Goal: Task Accomplishment & Management: Manage account settings

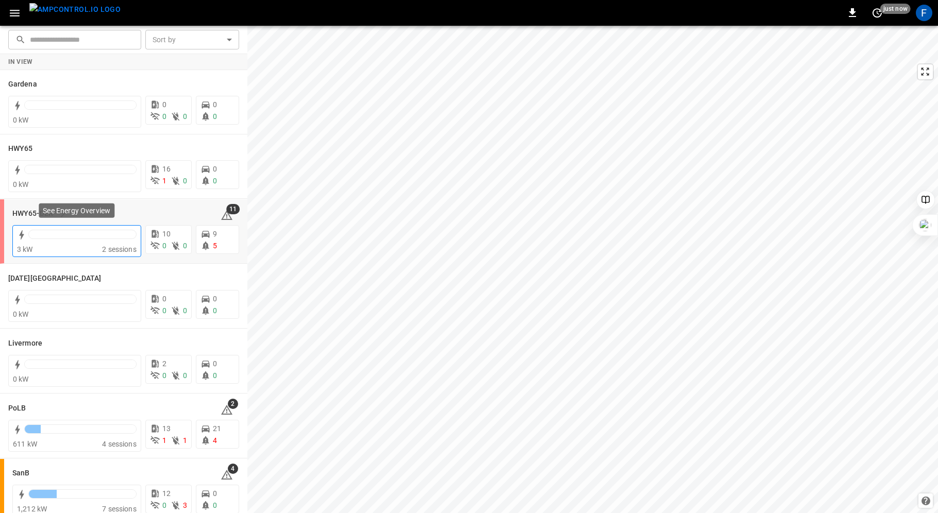
click at [47, 238] on div at bounding box center [82, 234] width 108 height 9
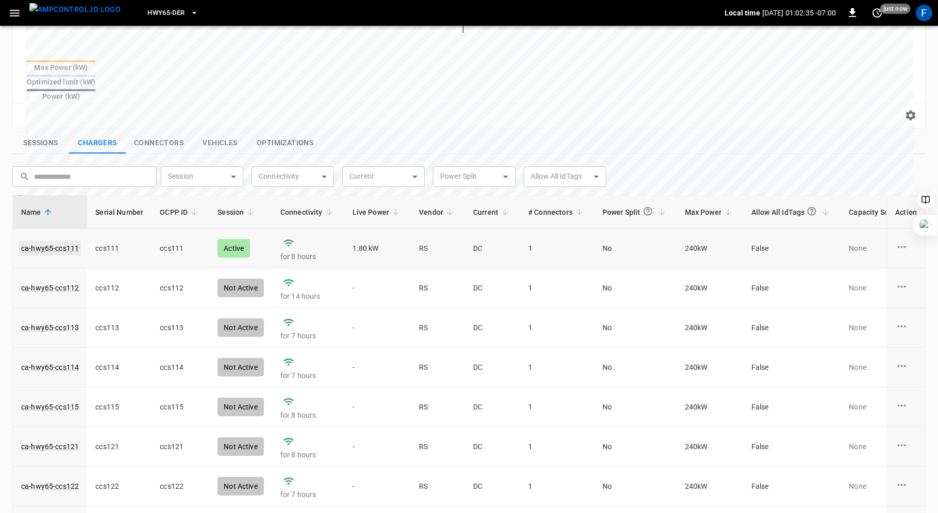
click at [61, 241] on link "ca-hwy65-ccs111" at bounding box center [50, 248] width 62 height 14
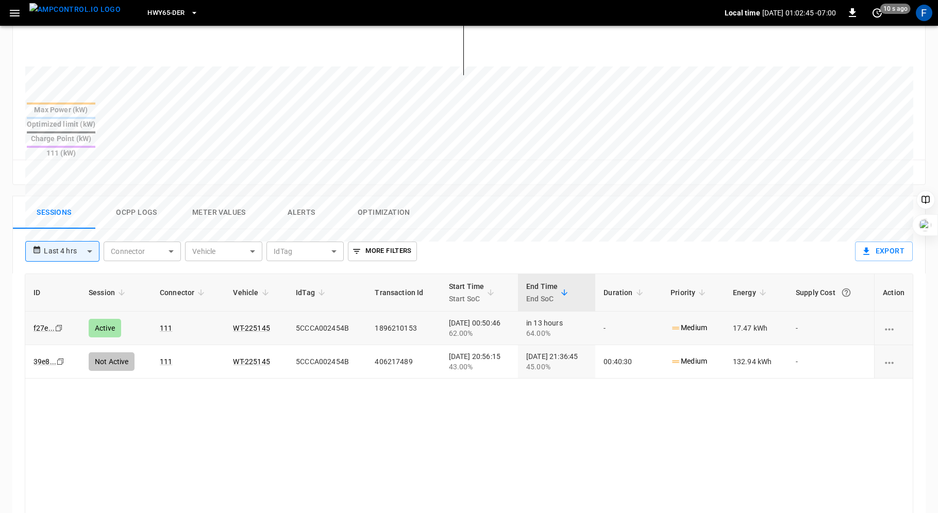
scroll to position [481, 0]
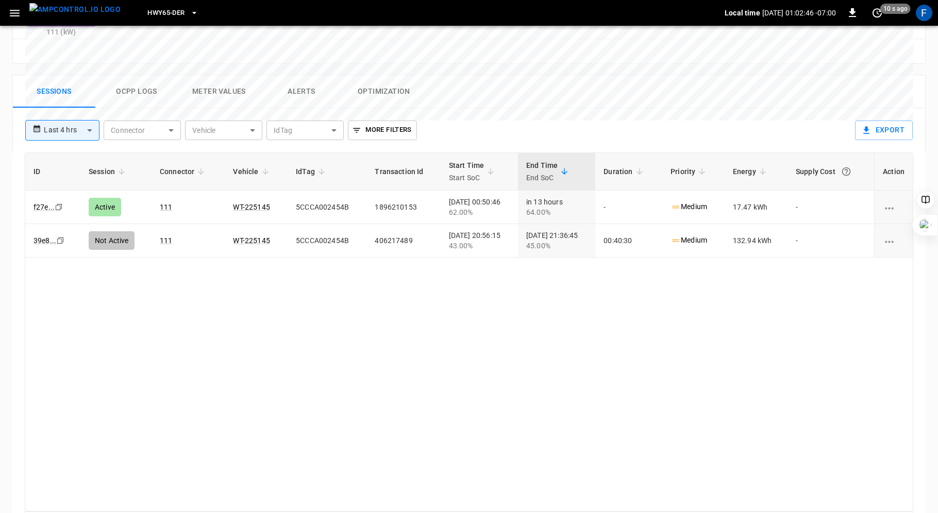
click at [147, 75] on button "Ocpp logs" at bounding box center [136, 91] width 82 height 33
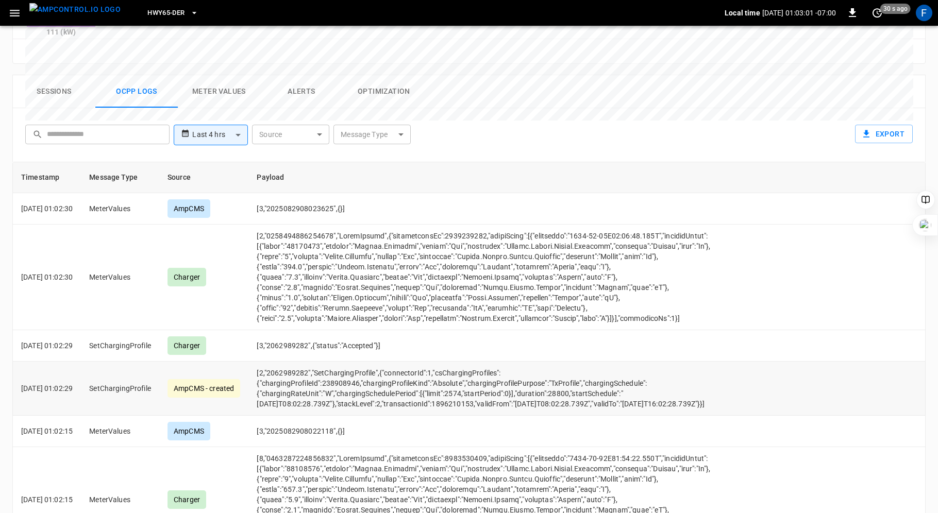
click at [471, 362] on td "[2,"2062989282","SetChargingProfile",{"connectorId":1,"csChargingProfiles":{"ch…" at bounding box center [494, 389] width 493 height 54
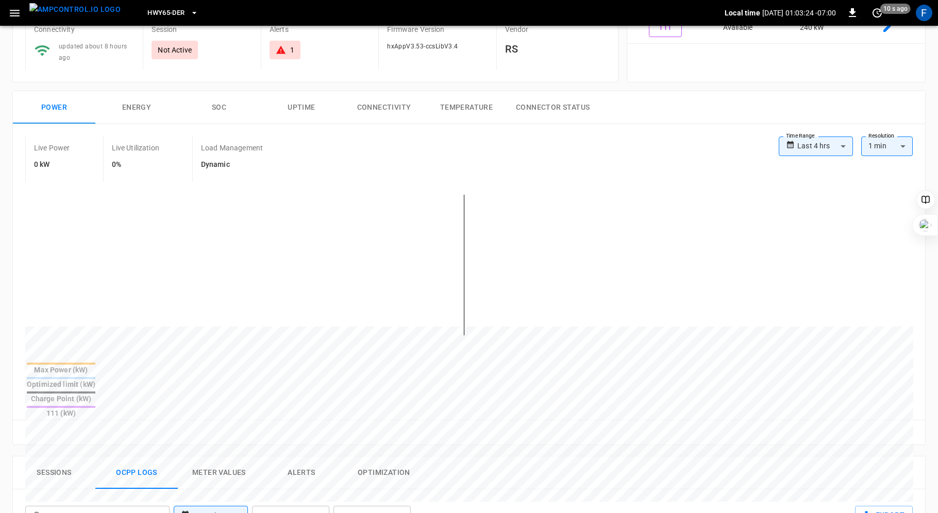
scroll to position [81, 0]
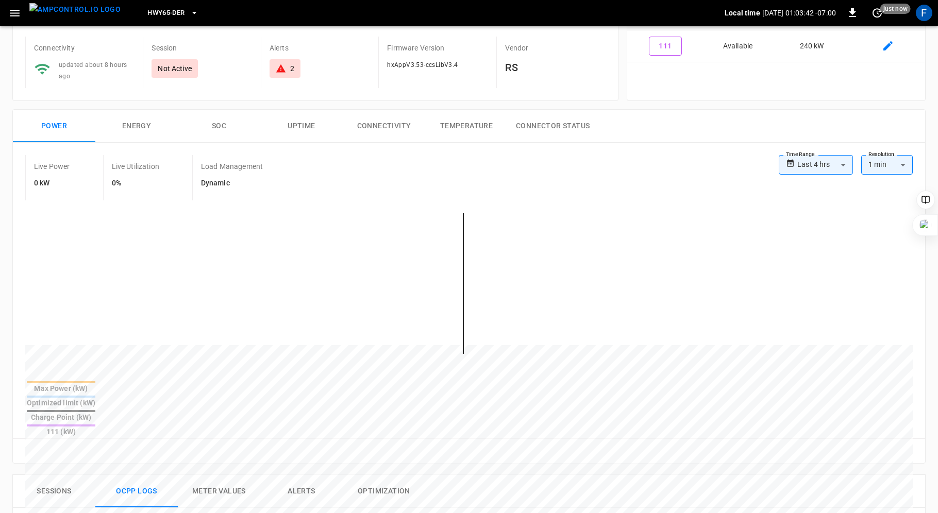
click at [288, 72] on div "2" at bounding box center [285, 68] width 19 height 10
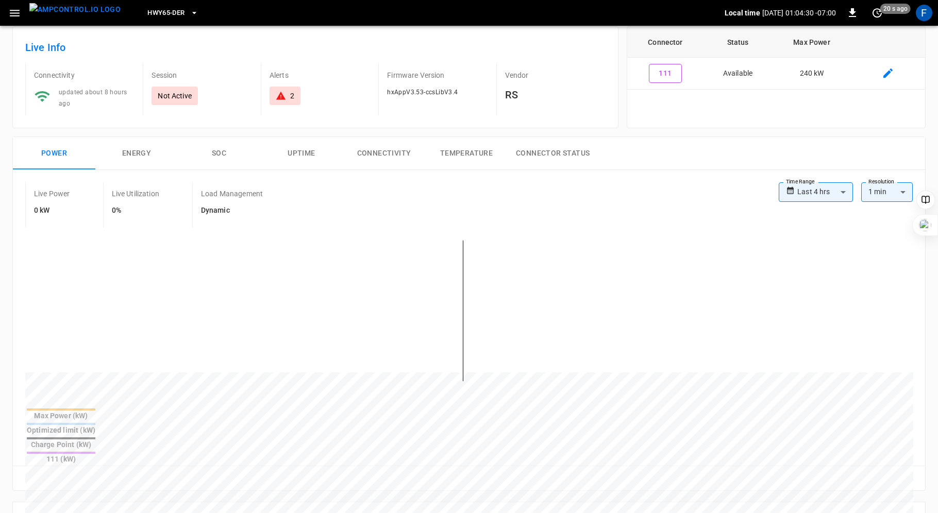
scroll to position [0, 0]
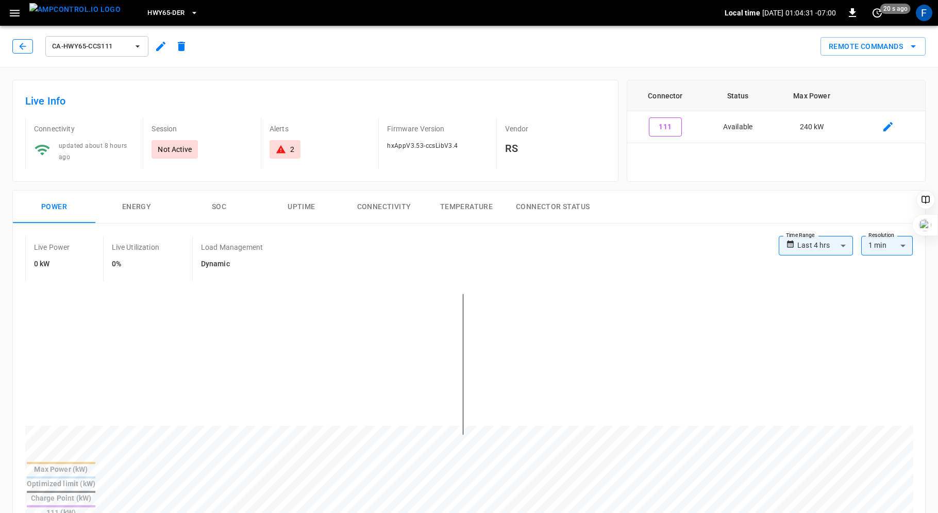
click at [20, 47] on icon "button" at bounding box center [22, 46] width 7 height 7
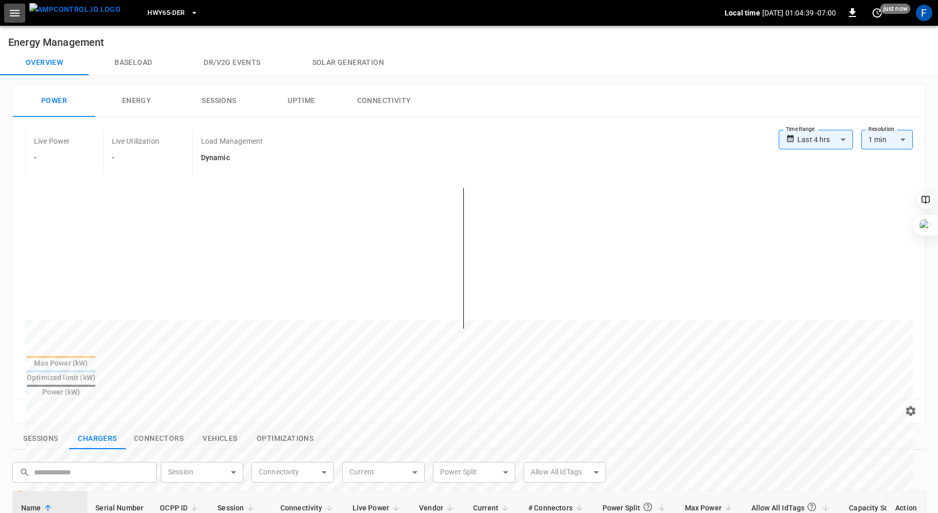
click at [14, 11] on icon "button" at bounding box center [14, 13] width 13 height 13
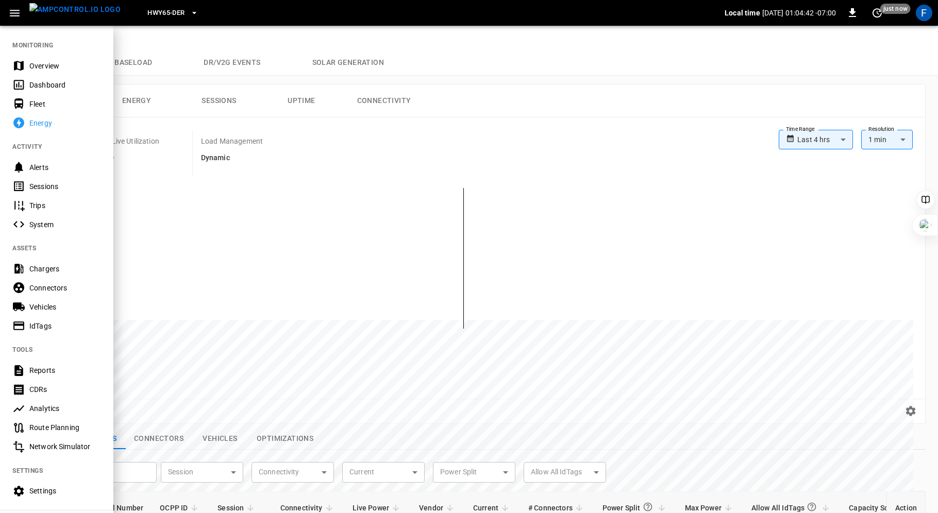
click at [43, 66] on div "Overview" at bounding box center [65, 66] width 72 height 10
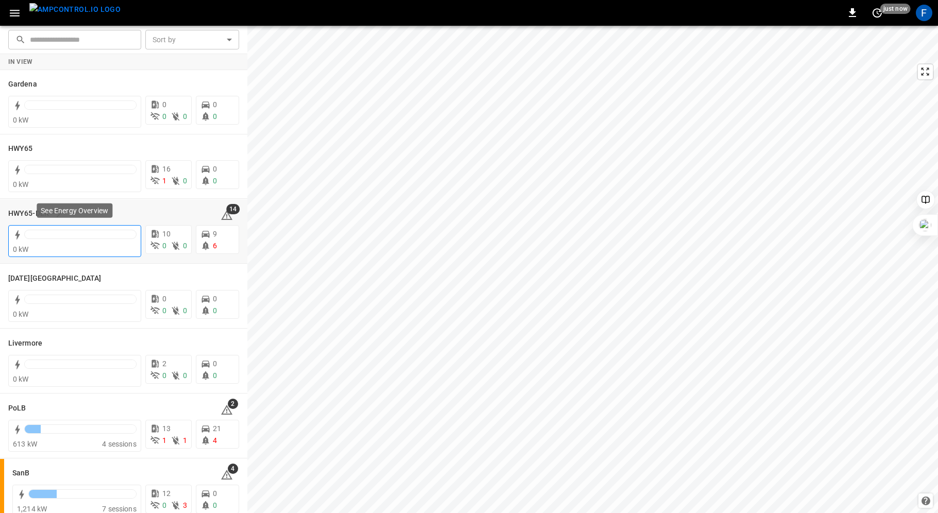
click at [53, 244] on div "0 kW" at bounding box center [75, 249] width 124 height 10
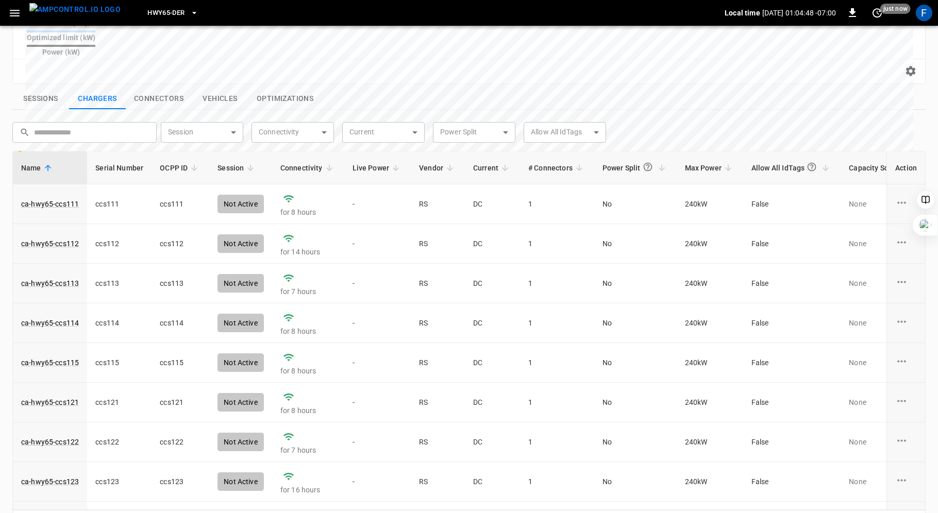
scroll to position [351, 0]
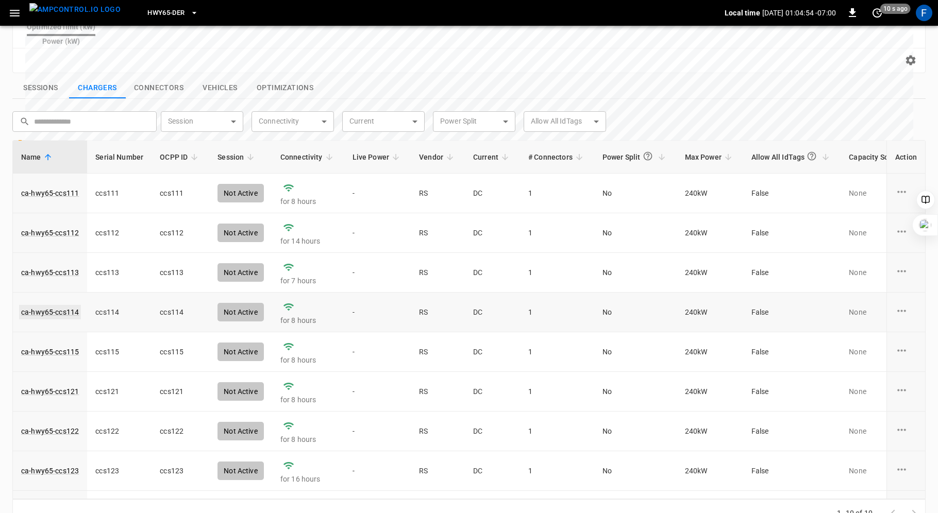
click at [58, 305] on link "ca-hwy65-ccs114" at bounding box center [50, 312] width 62 height 14
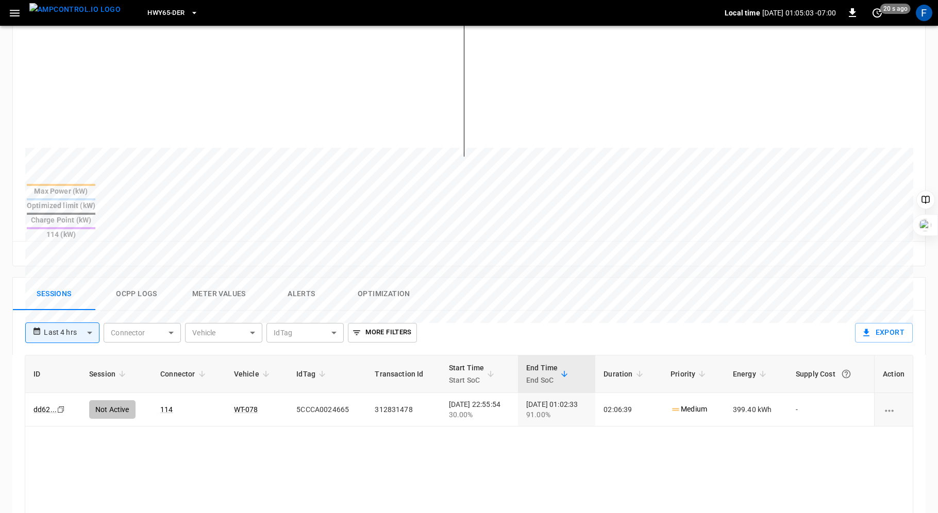
scroll to position [291, 0]
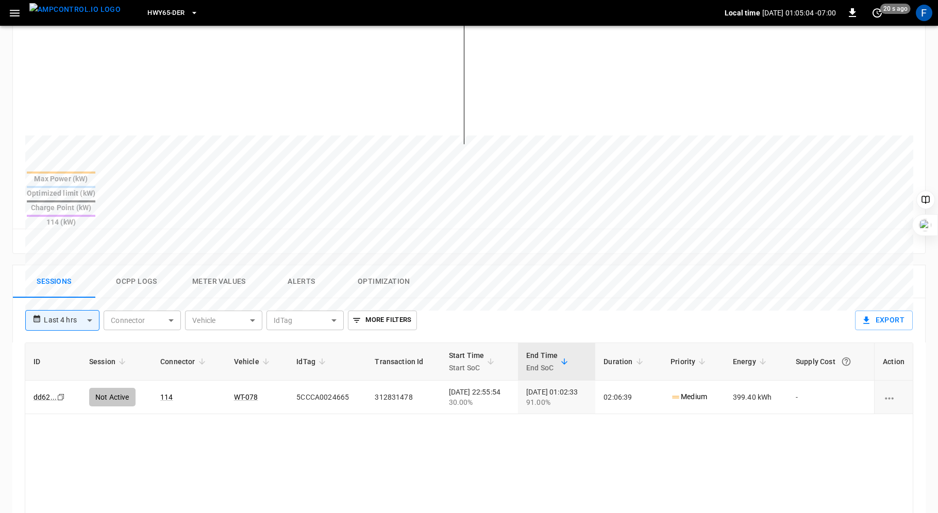
click at [136, 265] on button "Ocpp logs" at bounding box center [136, 281] width 82 height 33
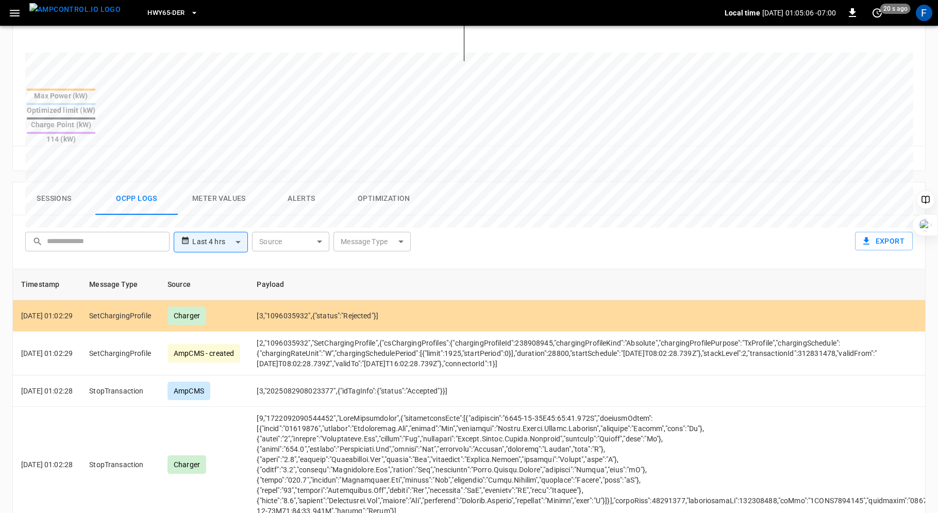
scroll to position [490, 0]
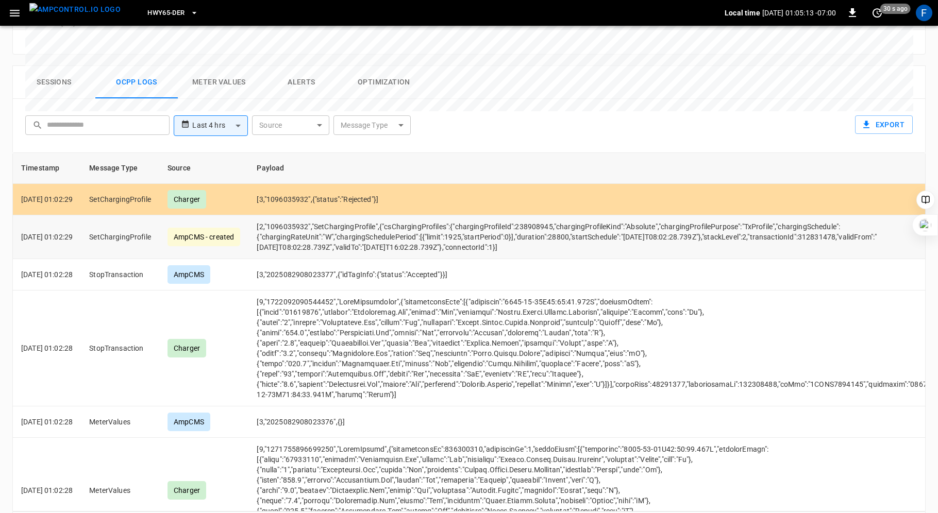
click at [472, 215] on td "[2,"1096035932","SetChargingProfile",{"csChargingProfiles":{"chargingProfileId"…" at bounding box center [592, 237] width 689 height 44
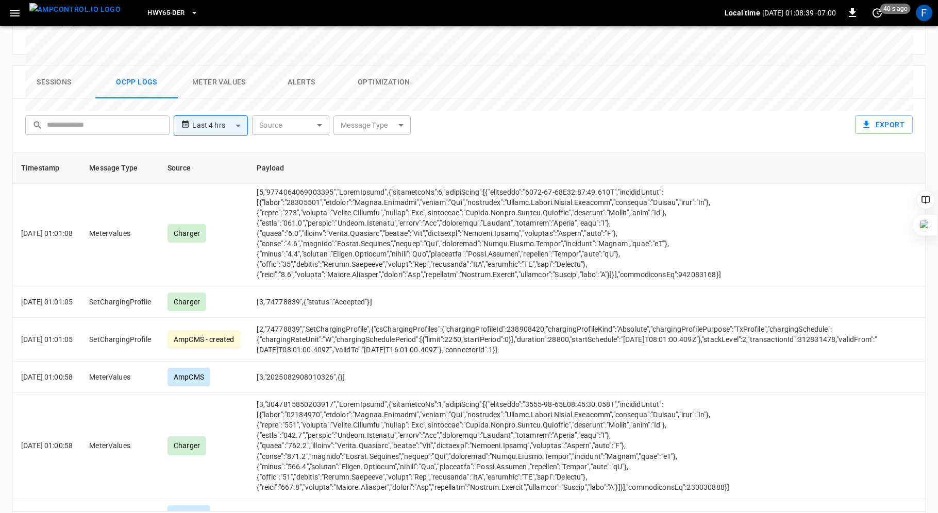
scroll to position [1543, 0]
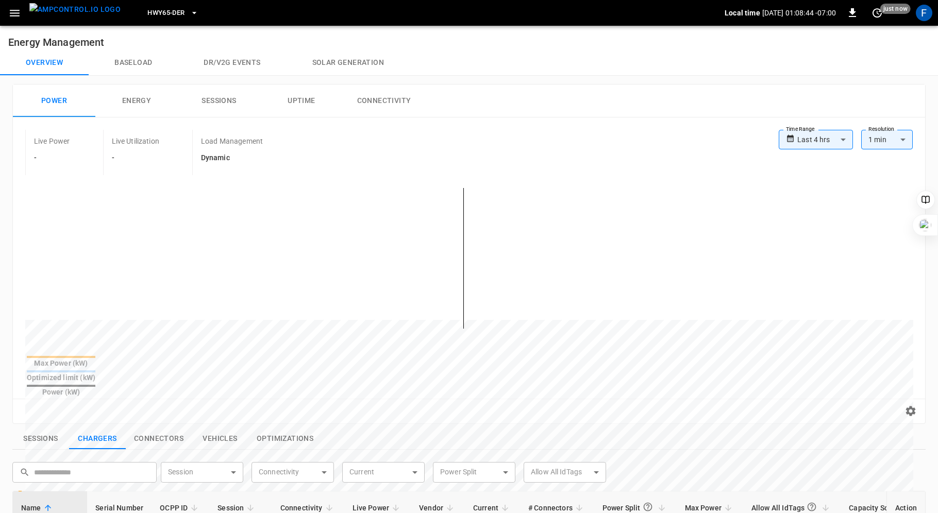
click at [17, 12] on icon "button" at bounding box center [15, 13] width 10 height 7
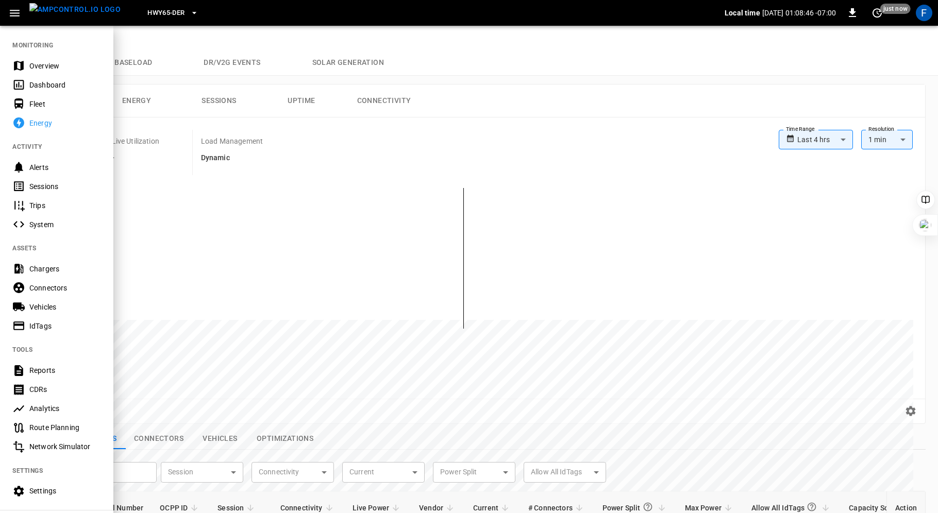
click at [45, 65] on div "Overview" at bounding box center [65, 66] width 72 height 10
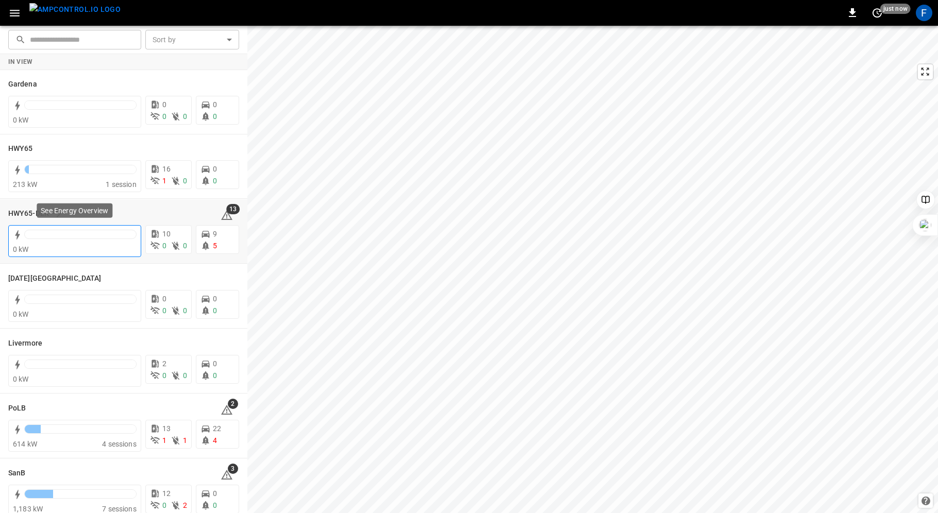
click at [60, 236] on div at bounding box center [80, 234] width 112 height 9
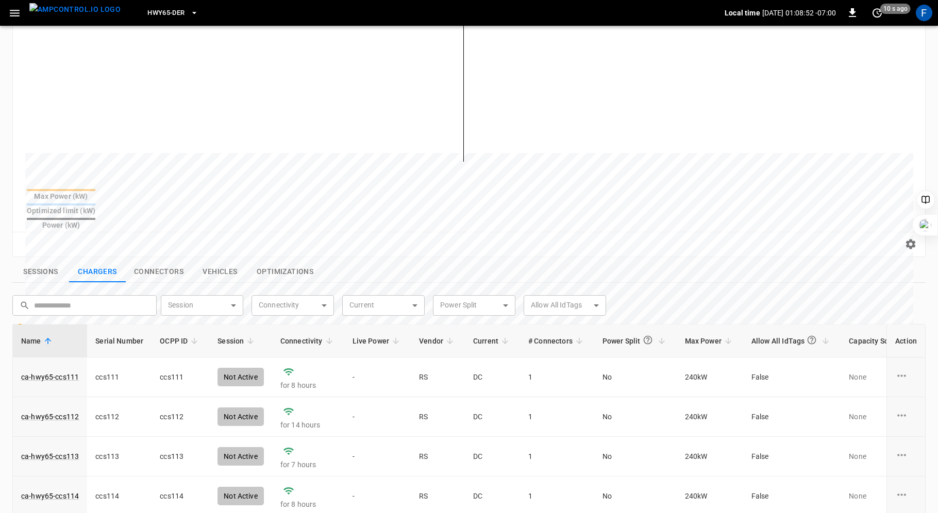
scroll to position [262, 0]
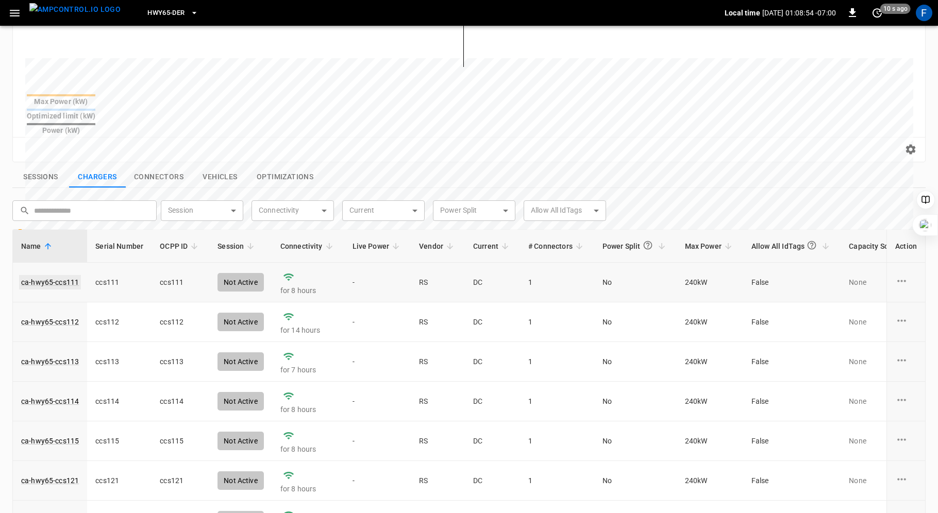
click at [38, 275] on link "ca-hwy65-ccs111" at bounding box center [50, 282] width 62 height 14
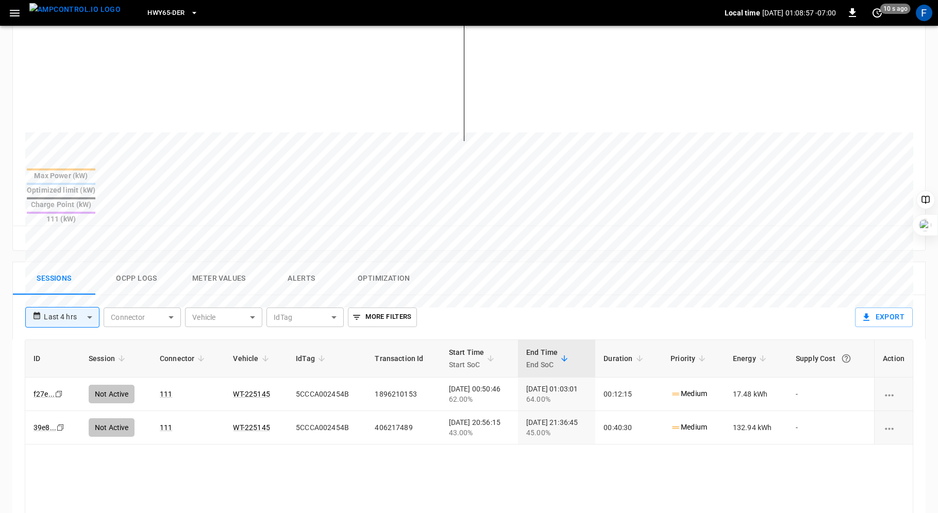
scroll to position [280, 0]
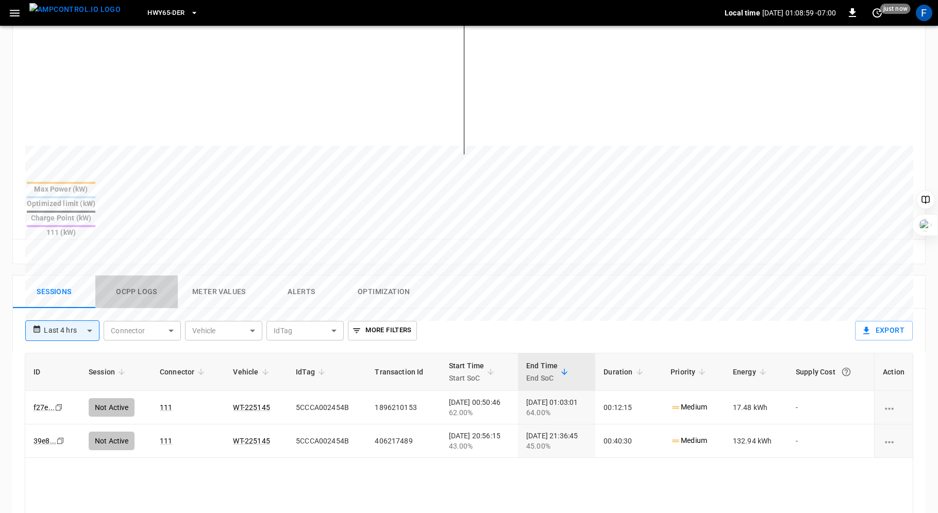
click at [133, 276] on button "Ocpp logs" at bounding box center [136, 292] width 82 height 33
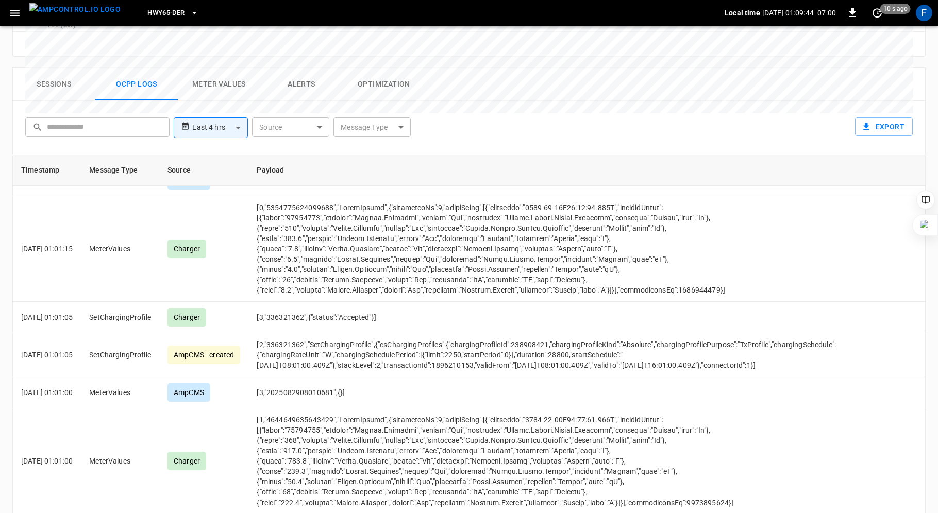
scroll to position [490, 0]
click at [11, 16] on icon "button" at bounding box center [14, 13] width 13 height 13
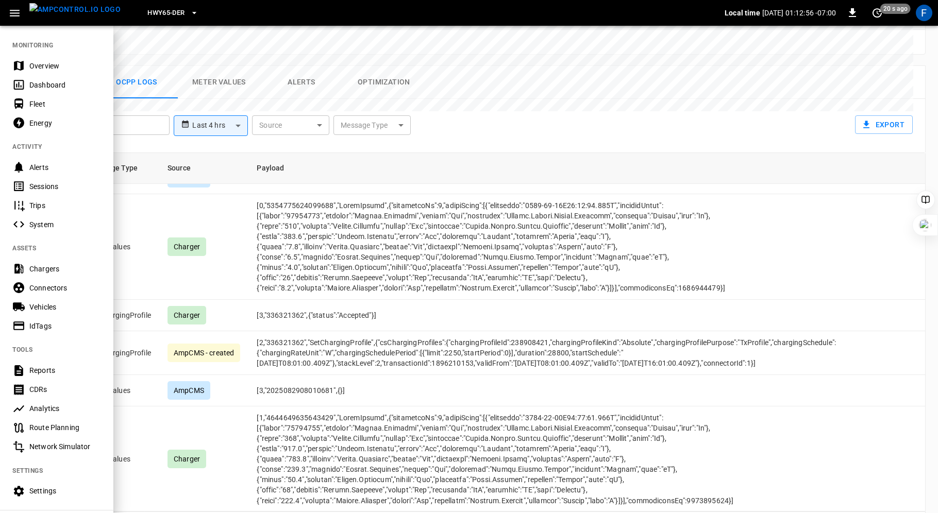
click at [35, 46] on nav "MONITORING Overview Dashboard Fleet Energy ACTIVITY Alerts Sessions Trips Syste…" at bounding box center [56, 294] width 113 height 538
click at [40, 64] on div "Overview" at bounding box center [65, 66] width 72 height 10
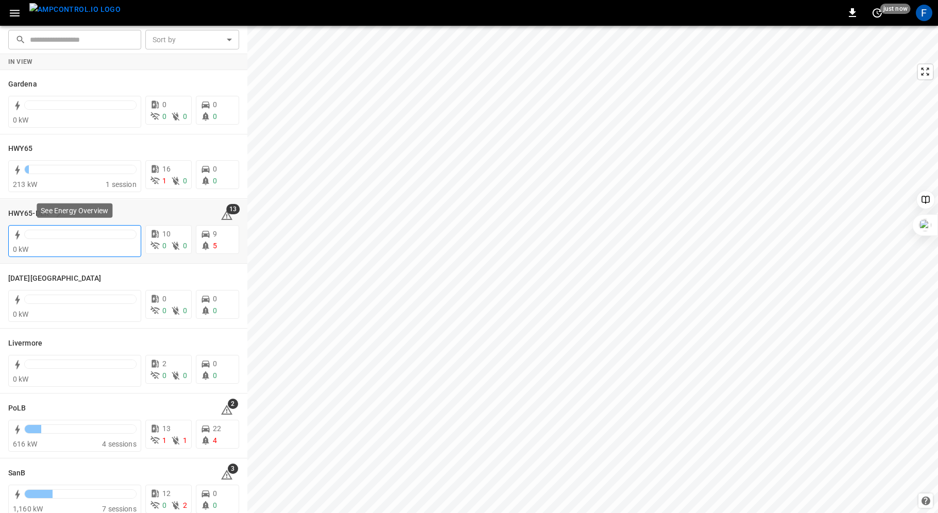
click at [74, 238] on div at bounding box center [80, 234] width 112 height 9
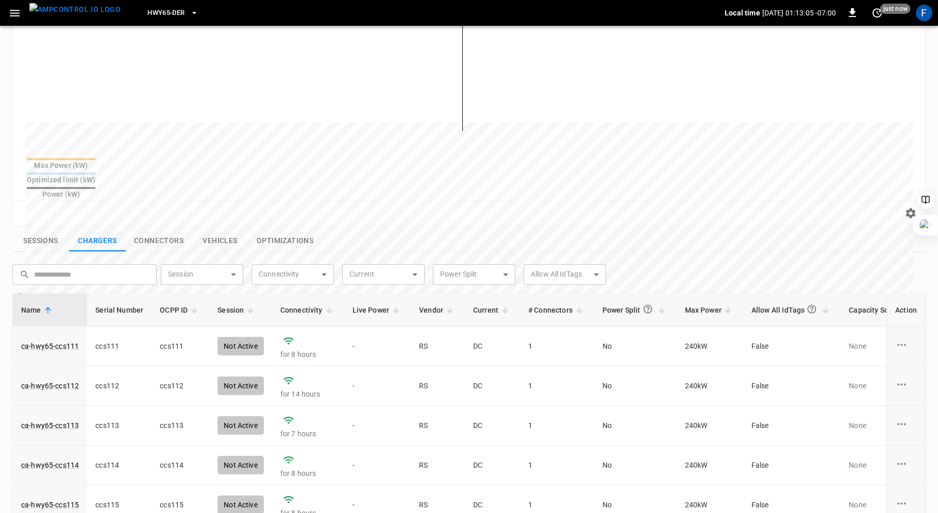
scroll to position [298, 0]
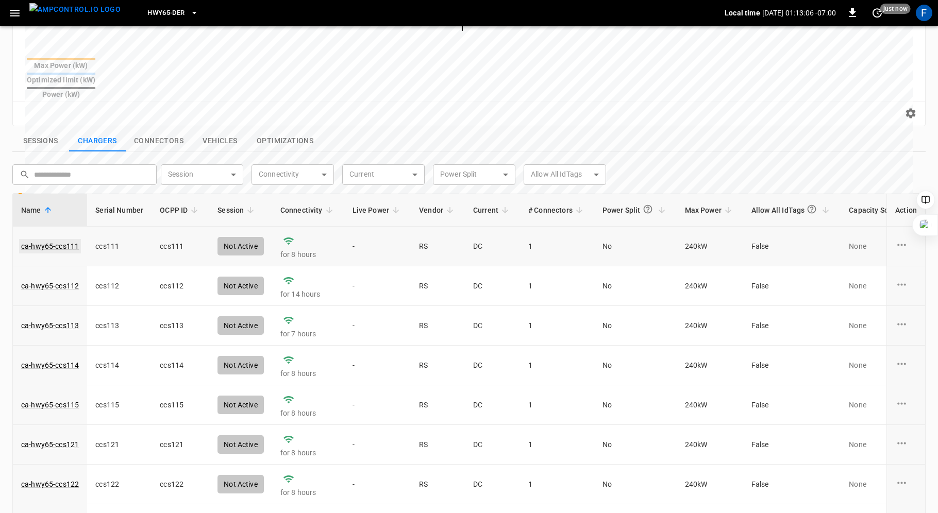
click at [54, 239] on link "ca-hwy65-ccs111" at bounding box center [50, 246] width 62 height 14
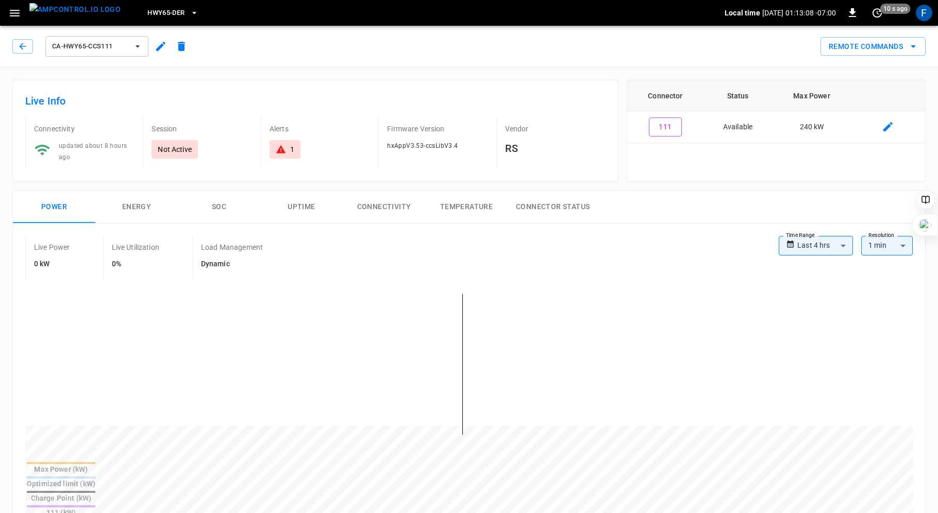
click at [287, 154] on div "1" at bounding box center [285, 149] width 31 height 19
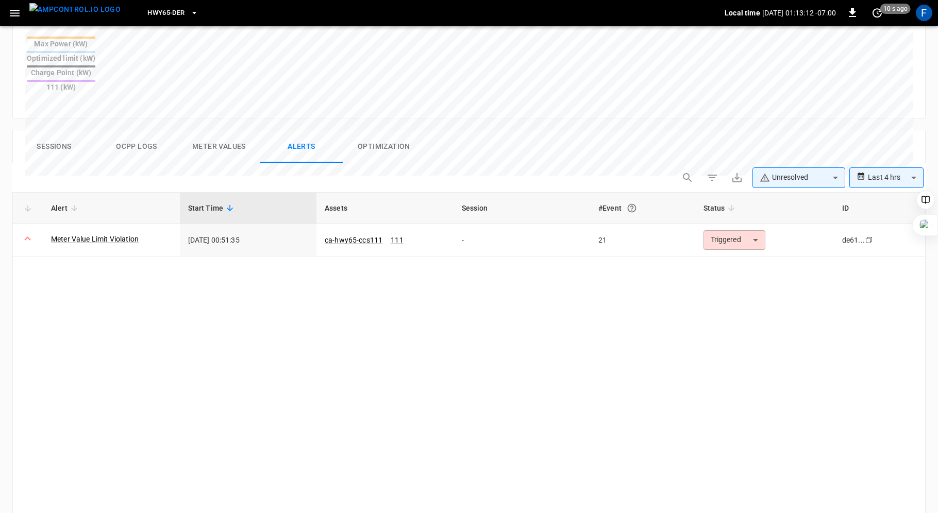
scroll to position [324, 0]
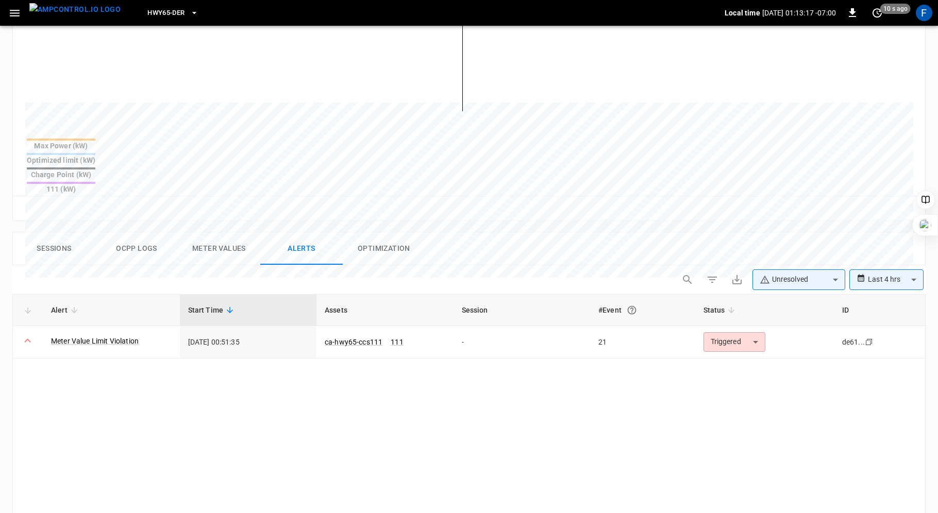
click at [825, 241] on body "**********" at bounding box center [469, 204] width 938 height 1056
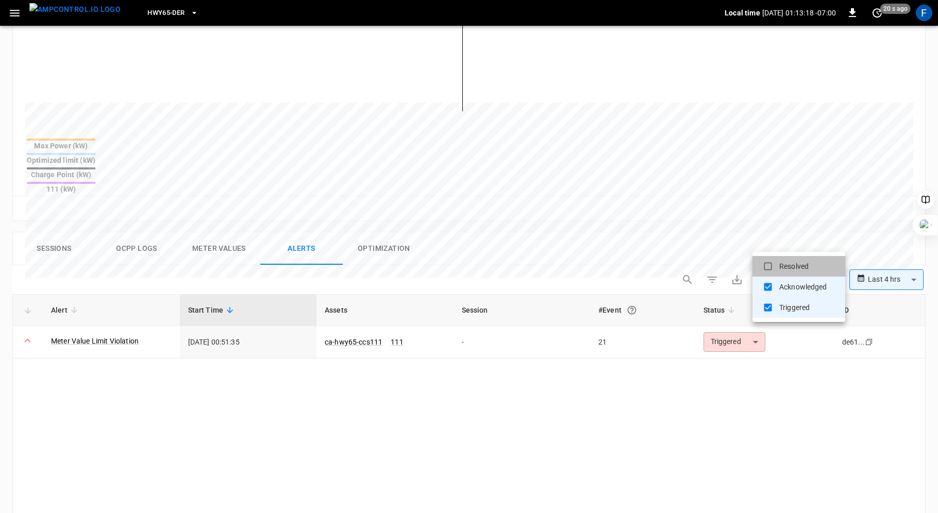
click at [799, 262] on li "Resolved" at bounding box center [799, 266] width 93 height 21
type input "**********"
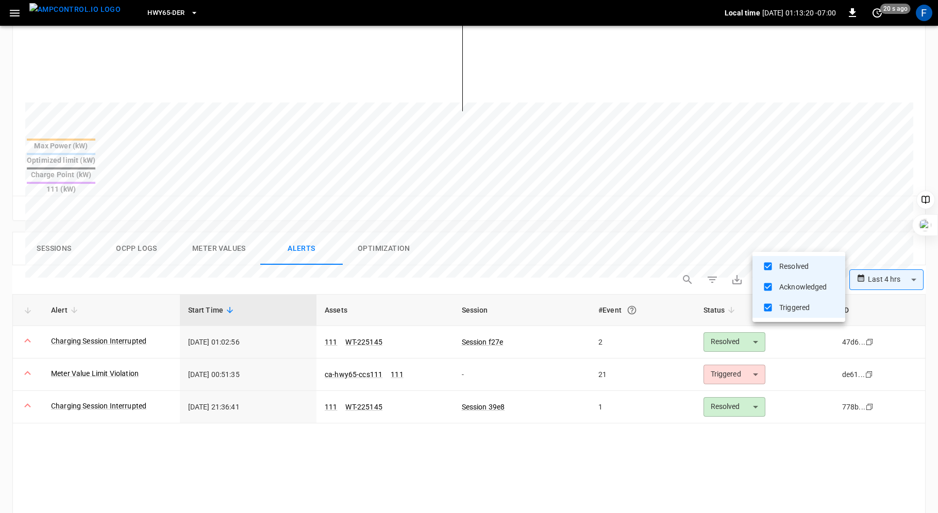
click at [624, 454] on div at bounding box center [469, 256] width 938 height 513
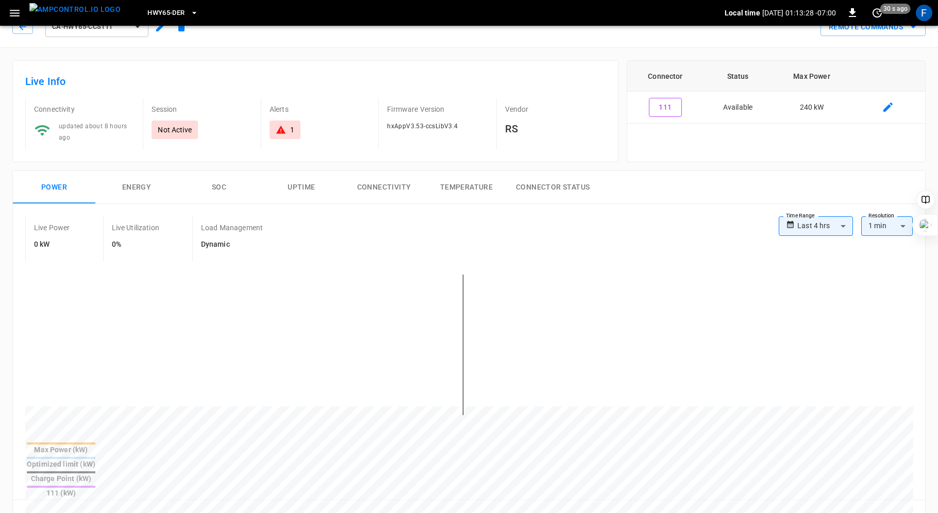
scroll to position [0, 0]
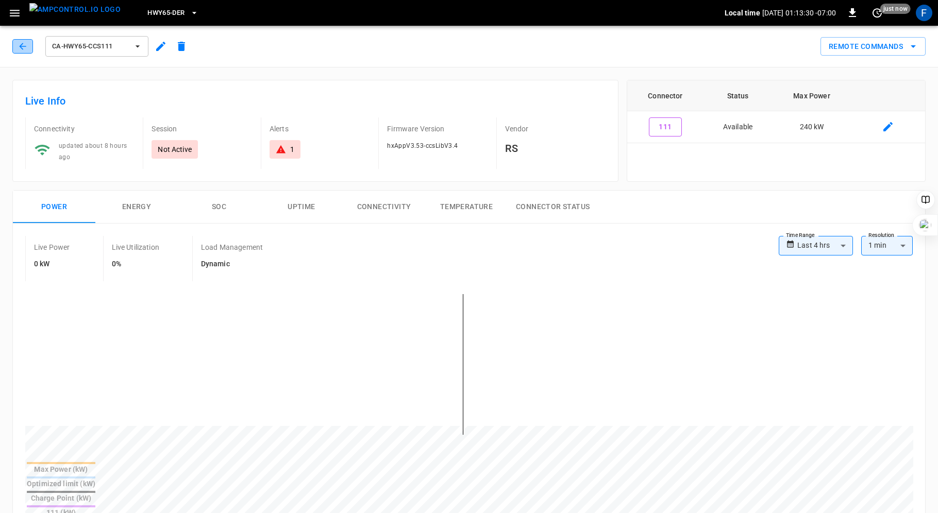
click at [18, 40] on button "button" at bounding box center [22, 46] width 21 height 14
